Goal: Transaction & Acquisition: Subscribe to service/newsletter

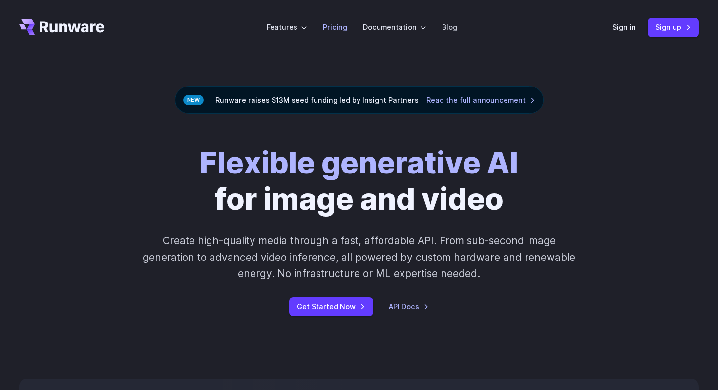
click at [340, 25] on link "Pricing" at bounding box center [335, 27] width 24 height 11
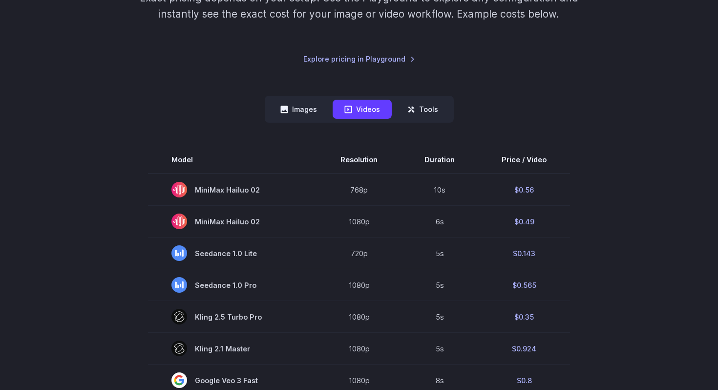
scroll to position [181, 0]
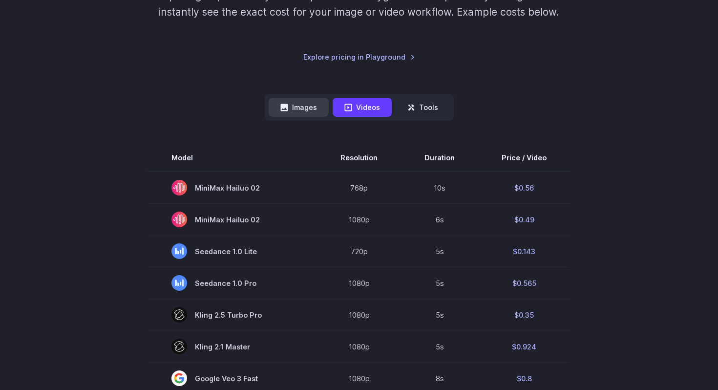
click at [304, 109] on button "Images" at bounding box center [299, 107] width 60 height 19
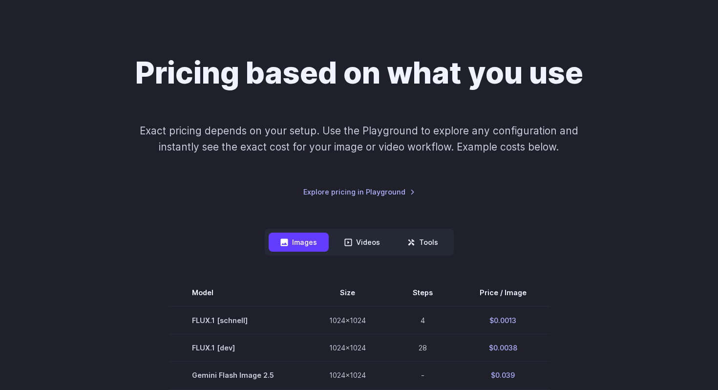
scroll to position [55, 0]
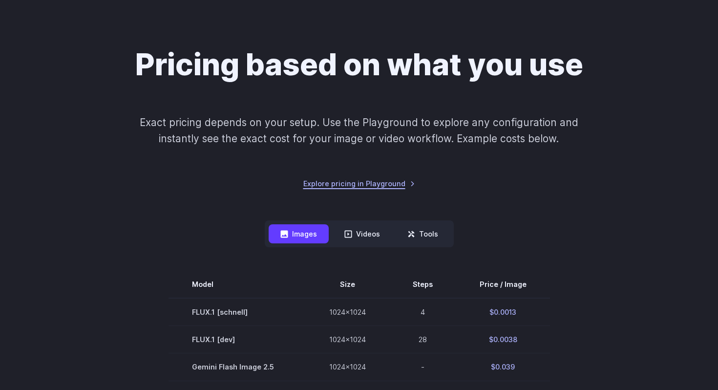
click at [386, 182] on link "Explore pricing in Playground" at bounding box center [359, 183] width 112 height 11
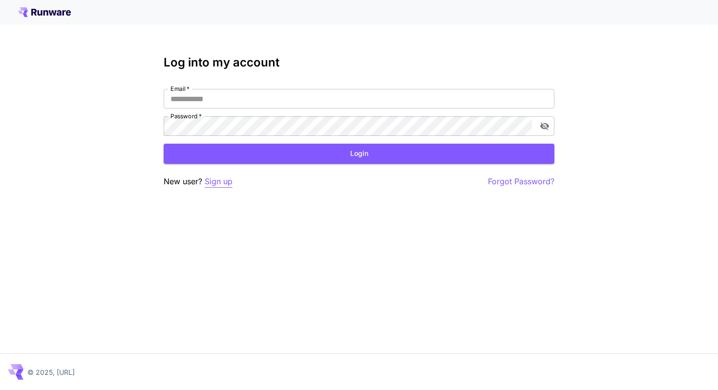
click at [221, 180] on p "Sign up" at bounding box center [219, 181] width 28 height 12
